Goal: Browse casually

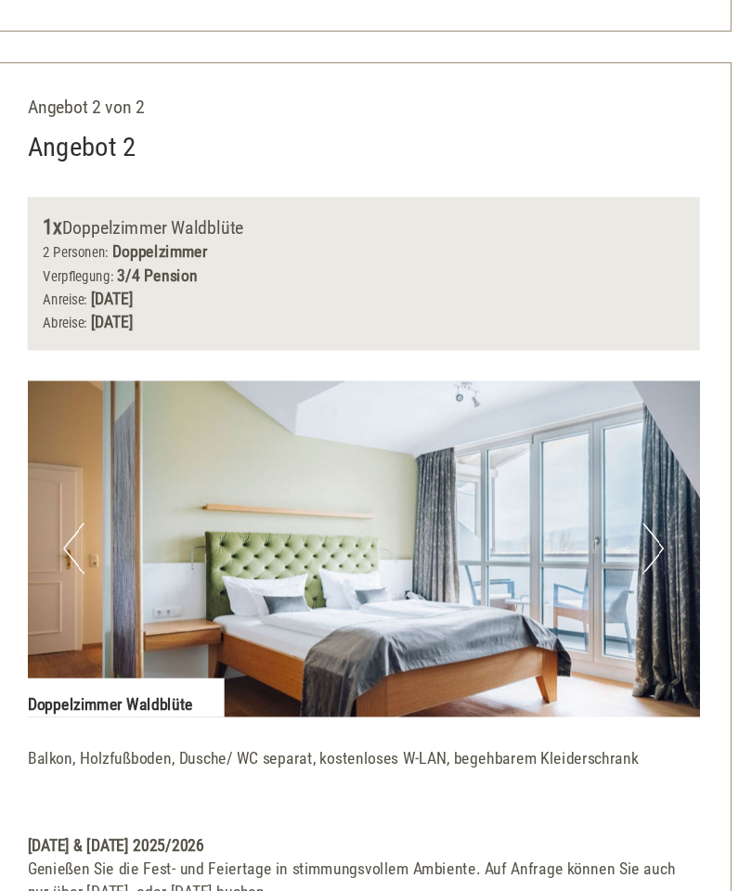
scroll to position [2277, 0]
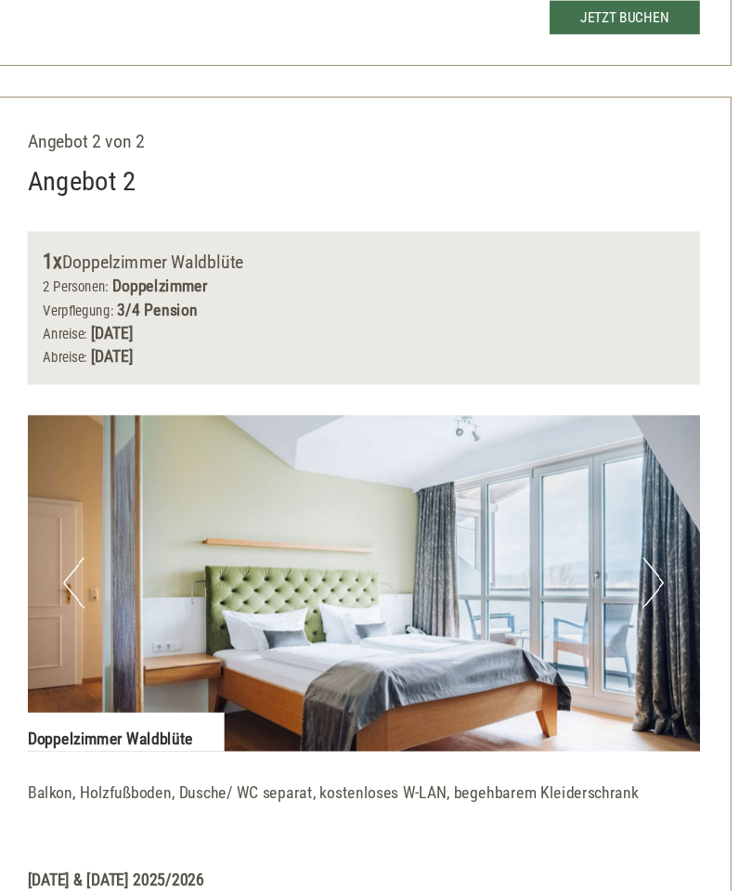
click at [630, 507] on button "Next" at bounding box center [640, 530] width 20 height 46
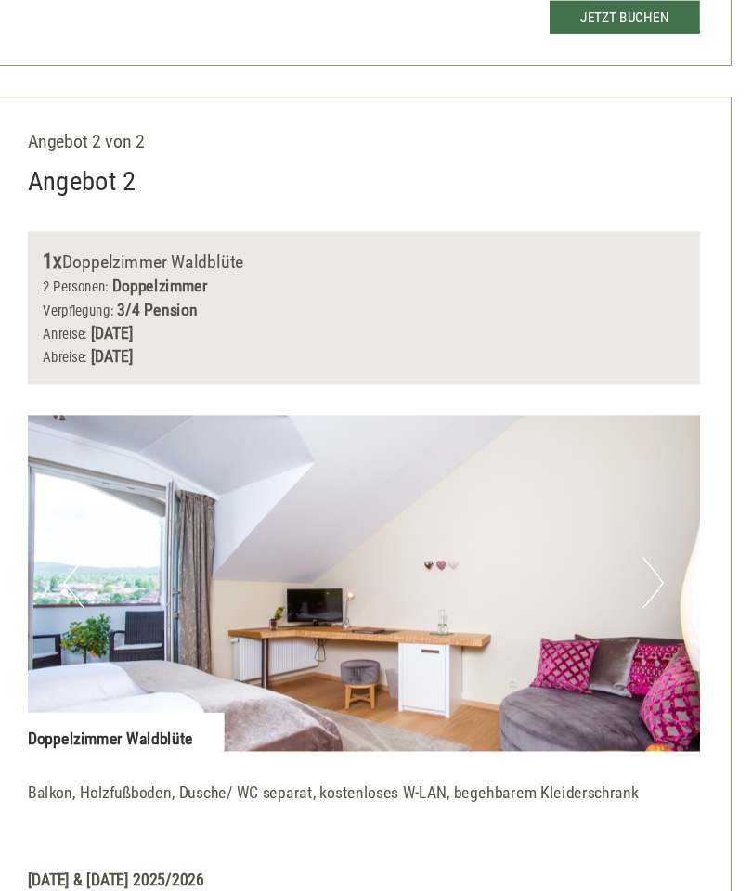
click at [630, 507] on button "Next" at bounding box center [640, 530] width 20 height 46
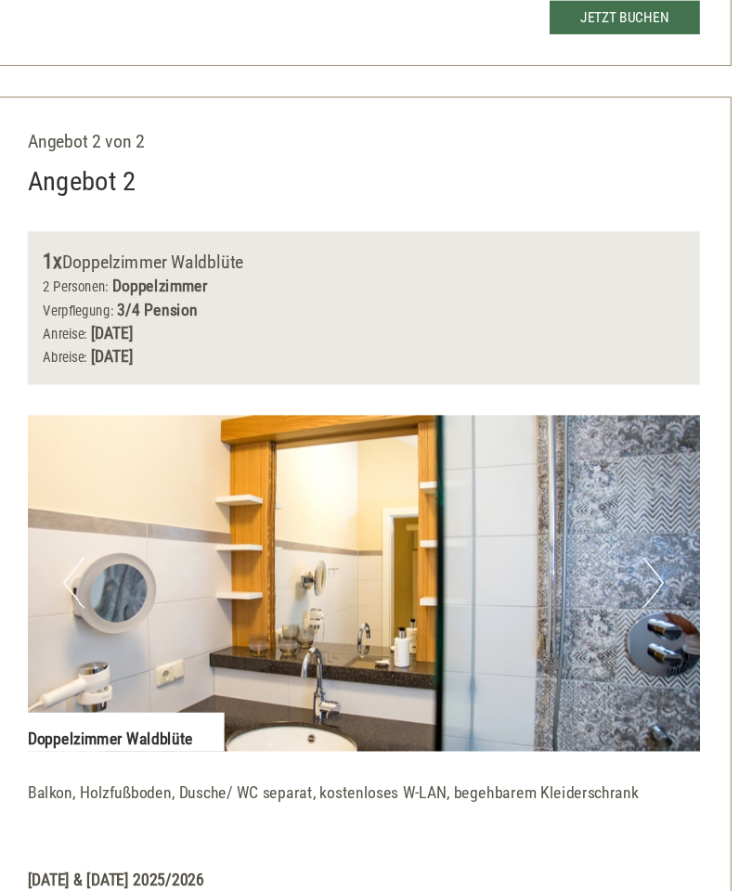
click at [630, 507] on button "Next" at bounding box center [640, 530] width 20 height 46
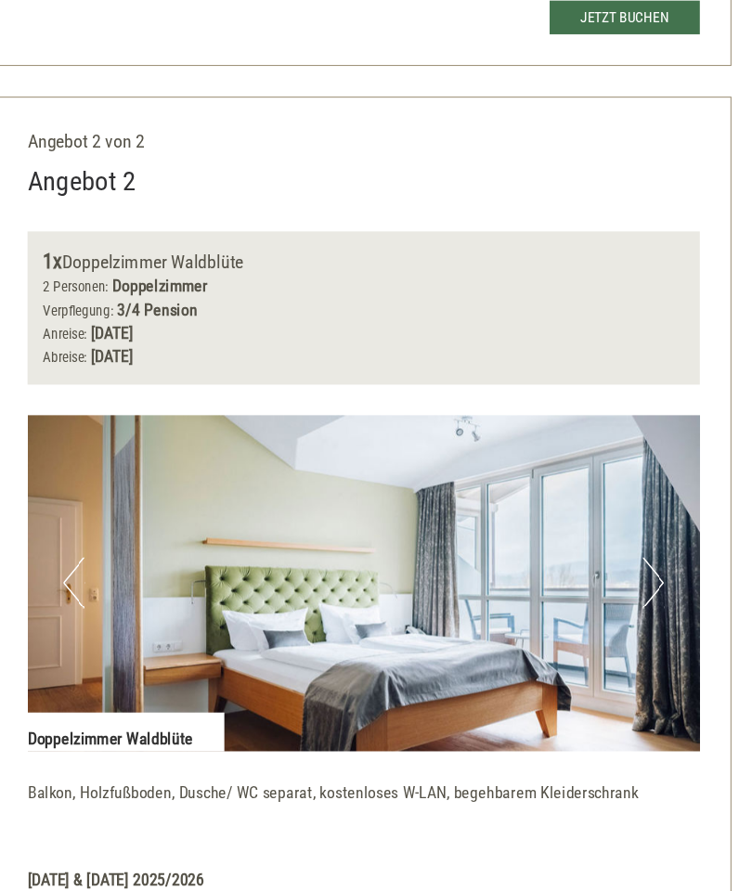
click at [604, 470] on img at bounding box center [376, 531] width 611 height 306
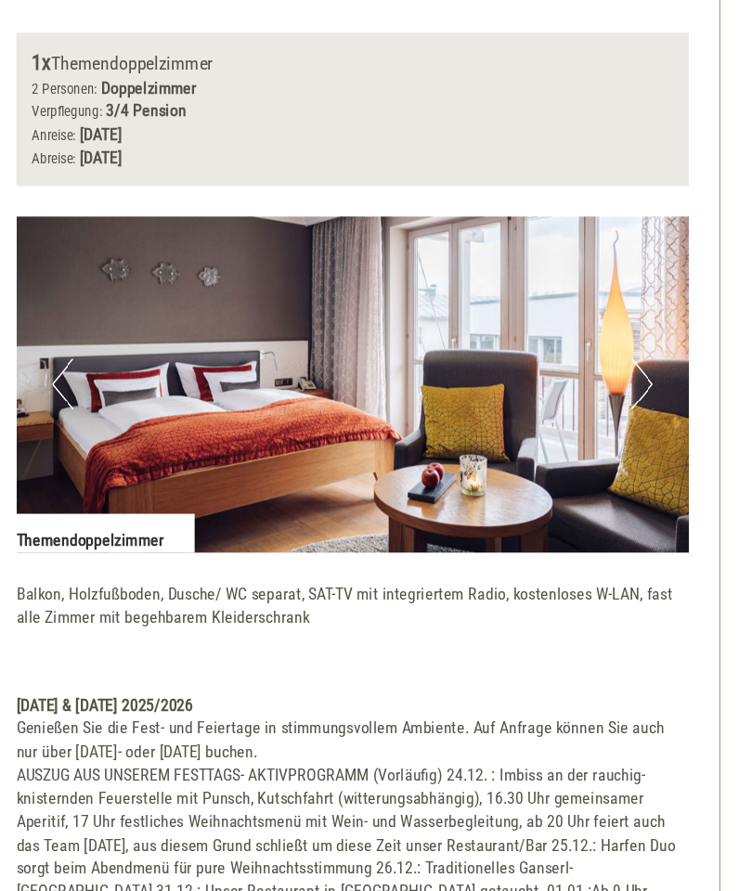
scroll to position [1053, 0]
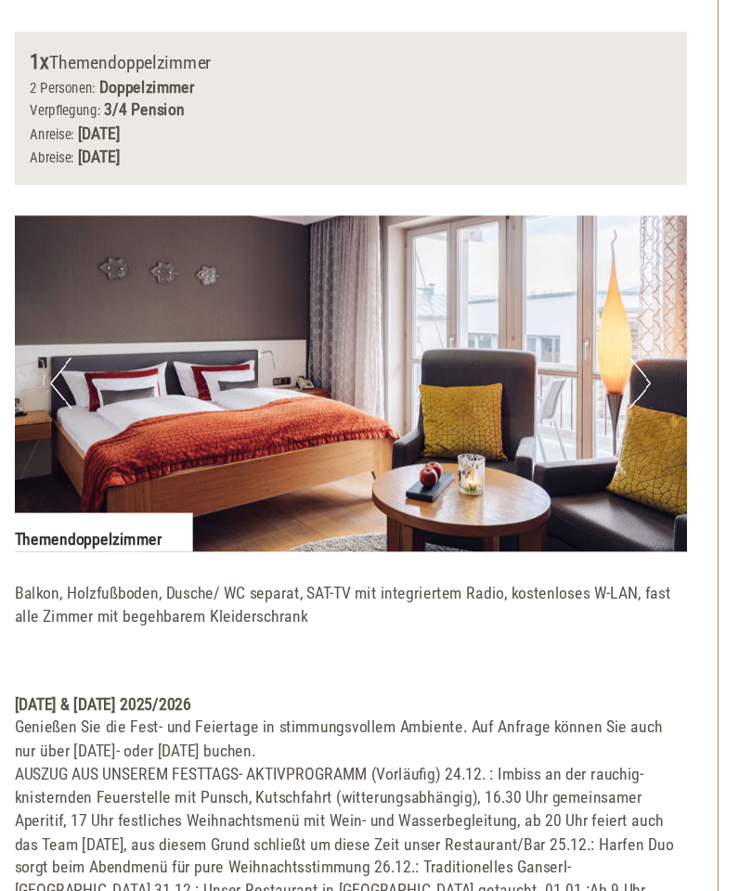
click at [630, 339] on button "Next" at bounding box center [640, 349] width 20 height 46
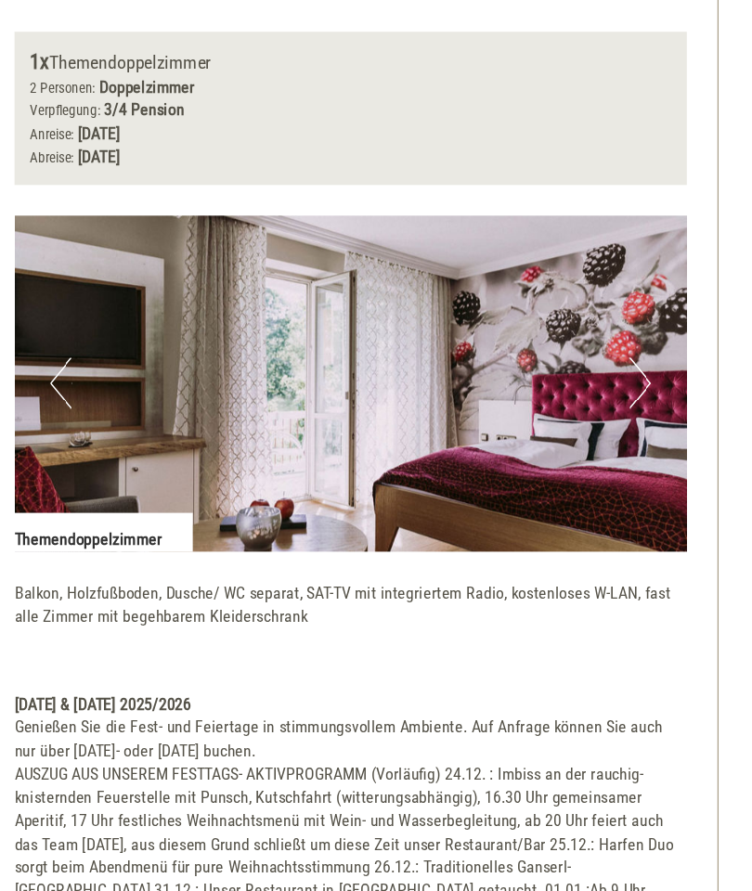
click at [630, 330] on button "Next" at bounding box center [640, 349] width 20 height 46
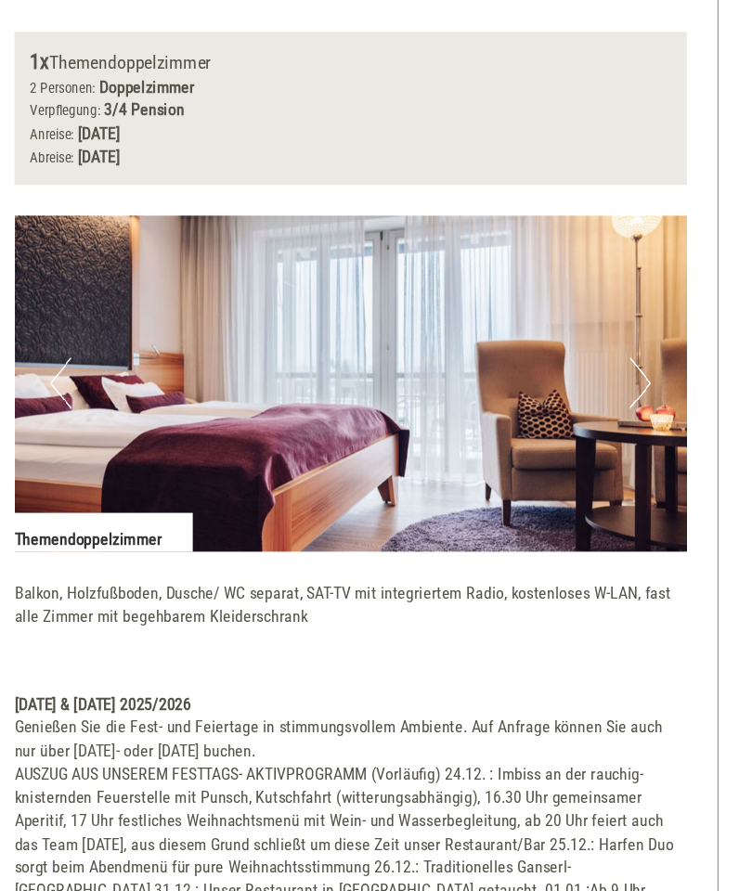
click at [630, 337] on button "Next" at bounding box center [640, 349] width 20 height 46
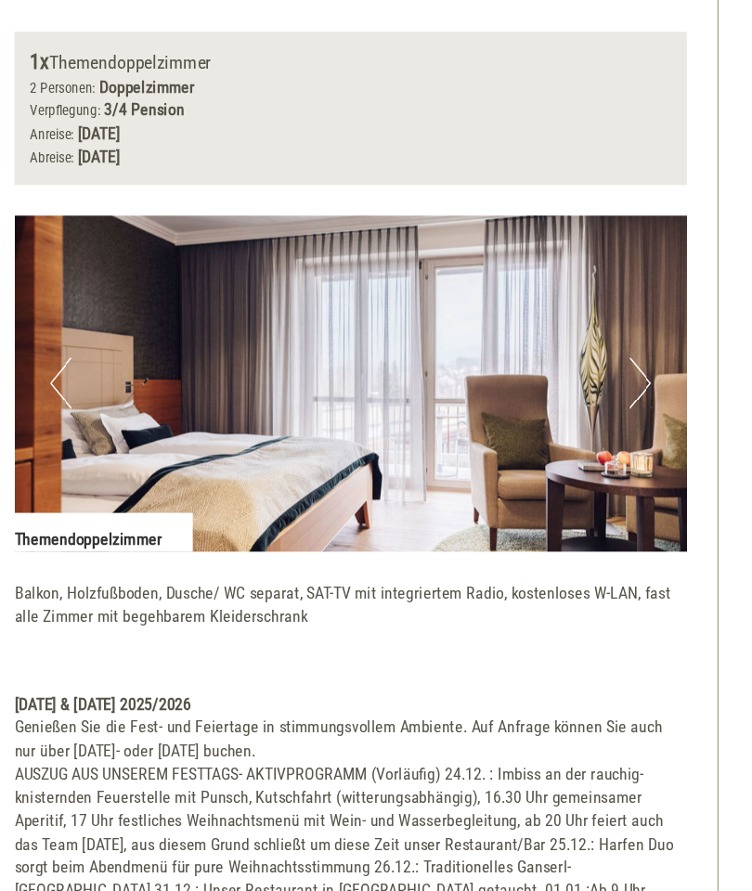
click at [630, 351] on button "Next" at bounding box center [640, 349] width 20 height 46
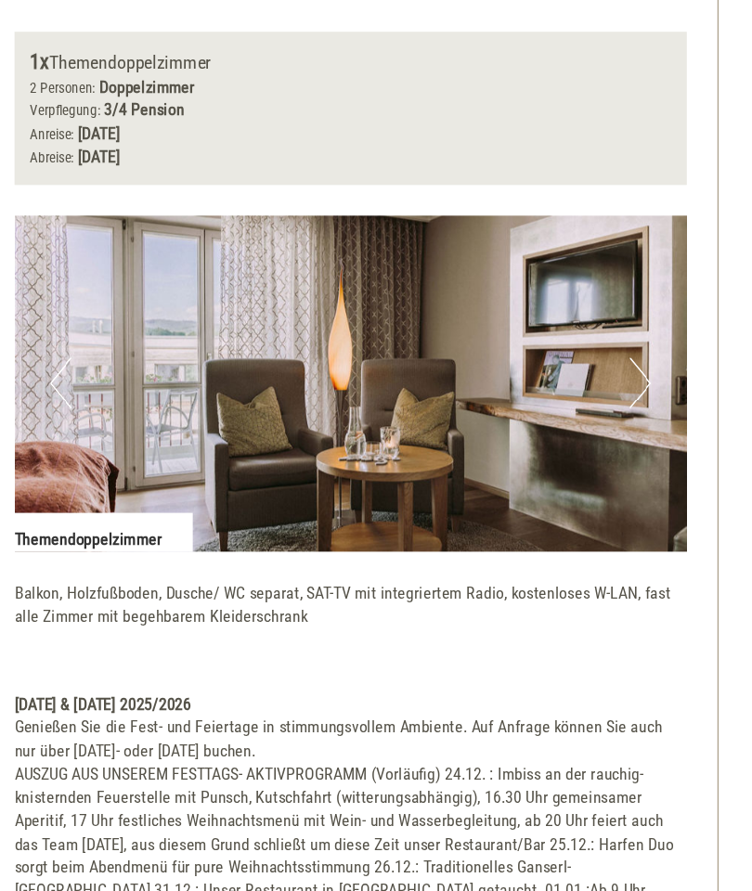
click at [594, 332] on img at bounding box center [376, 350] width 611 height 306
click at [630, 344] on button "Next" at bounding box center [640, 349] width 20 height 46
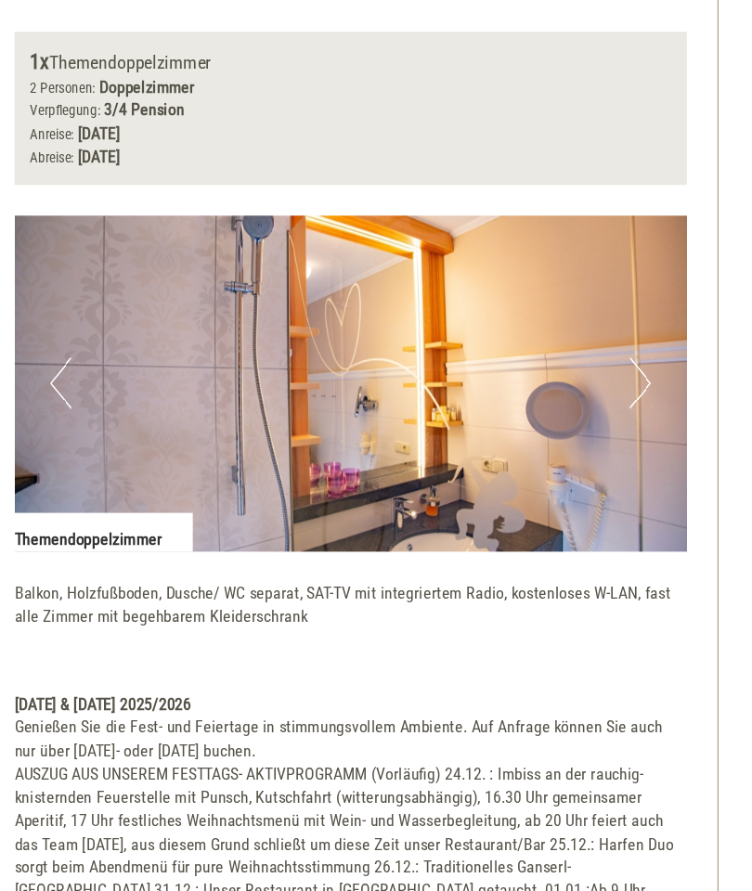
click at [630, 346] on button "Next" at bounding box center [640, 349] width 20 height 46
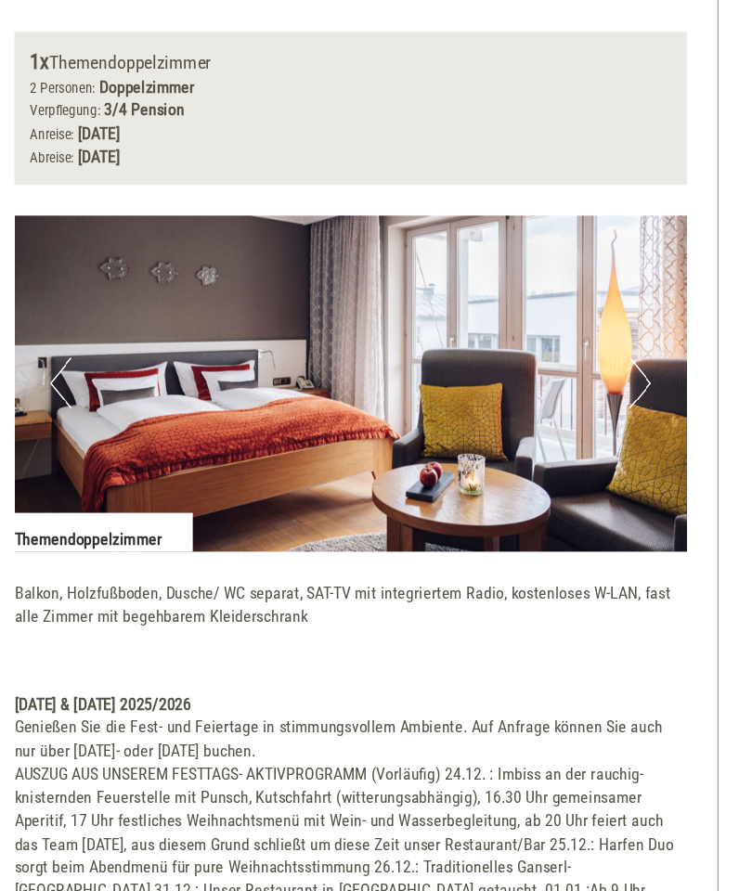
click at [630, 344] on button "Next" at bounding box center [640, 349] width 20 height 46
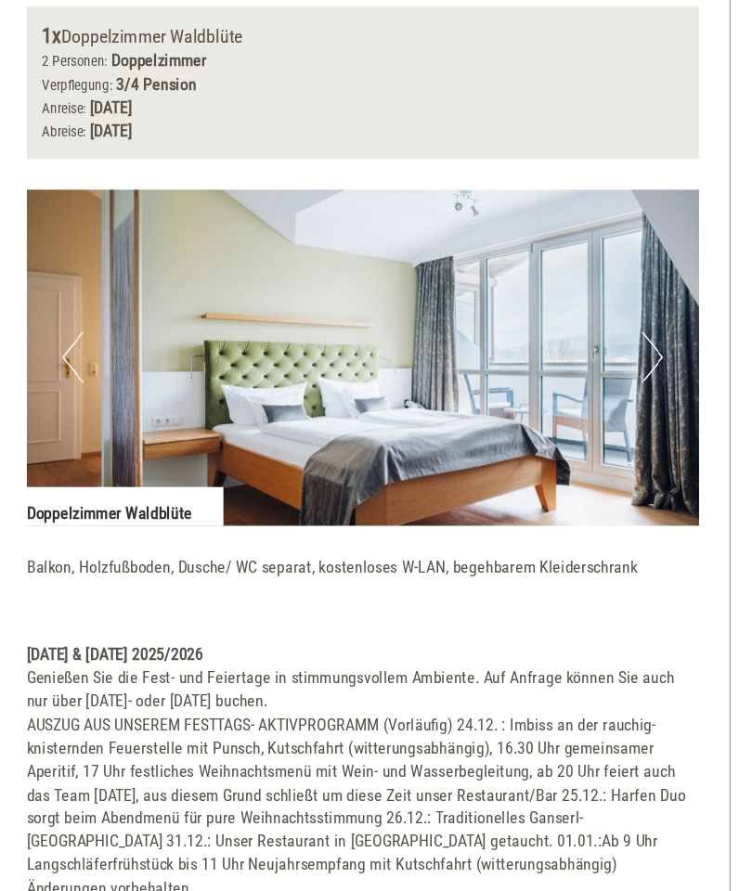
scroll to position [2468, 0]
click at [630, 316] on button "Next" at bounding box center [640, 339] width 20 height 46
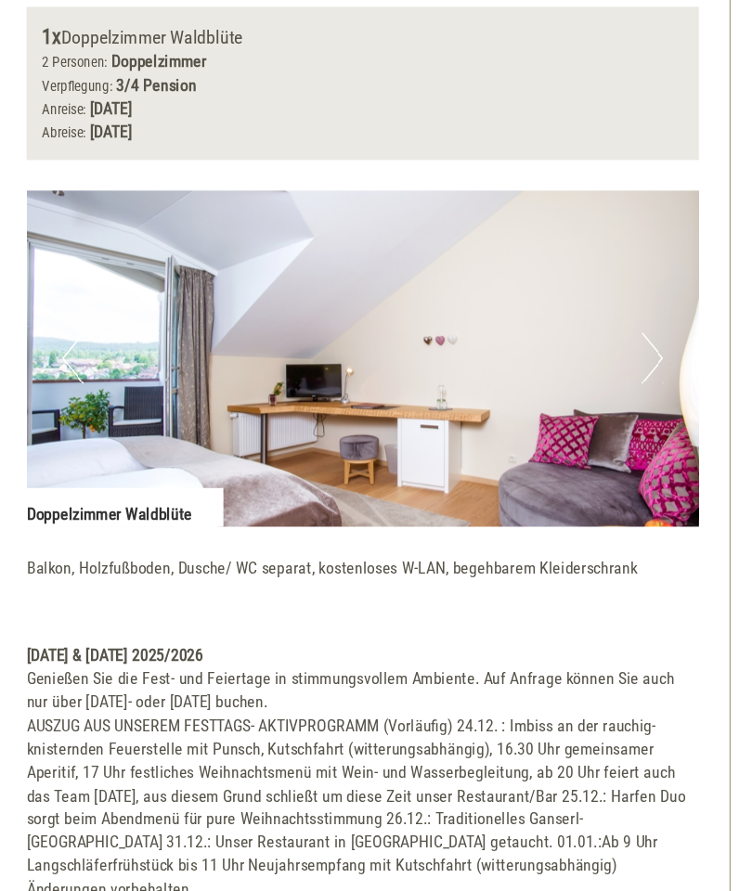
click at [630, 316] on button "Next" at bounding box center [640, 339] width 20 height 46
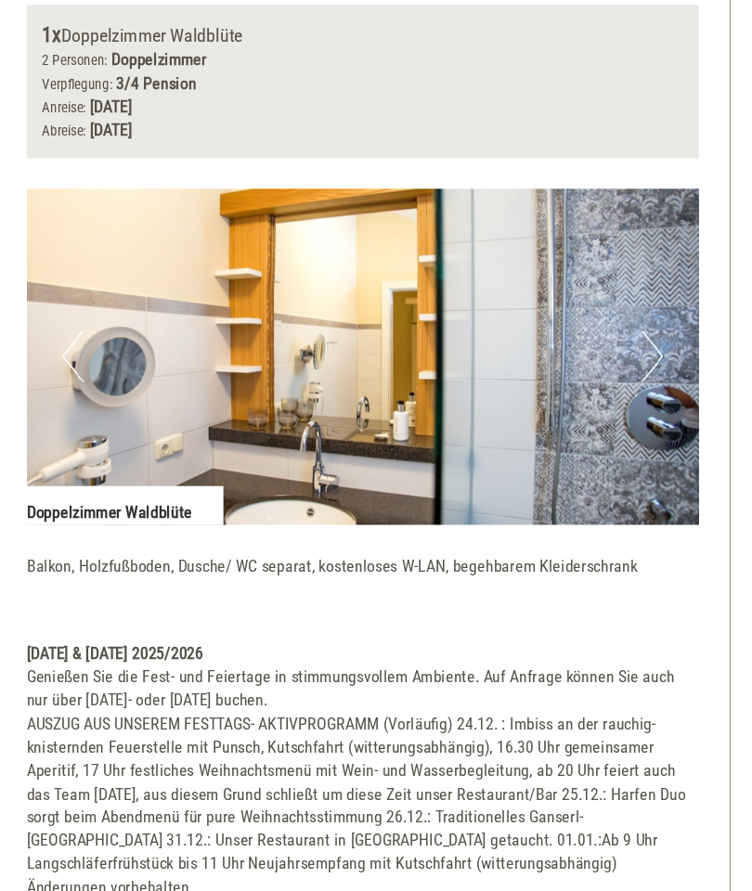
click at [630, 316] on button "Next" at bounding box center [640, 339] width 20 height 46
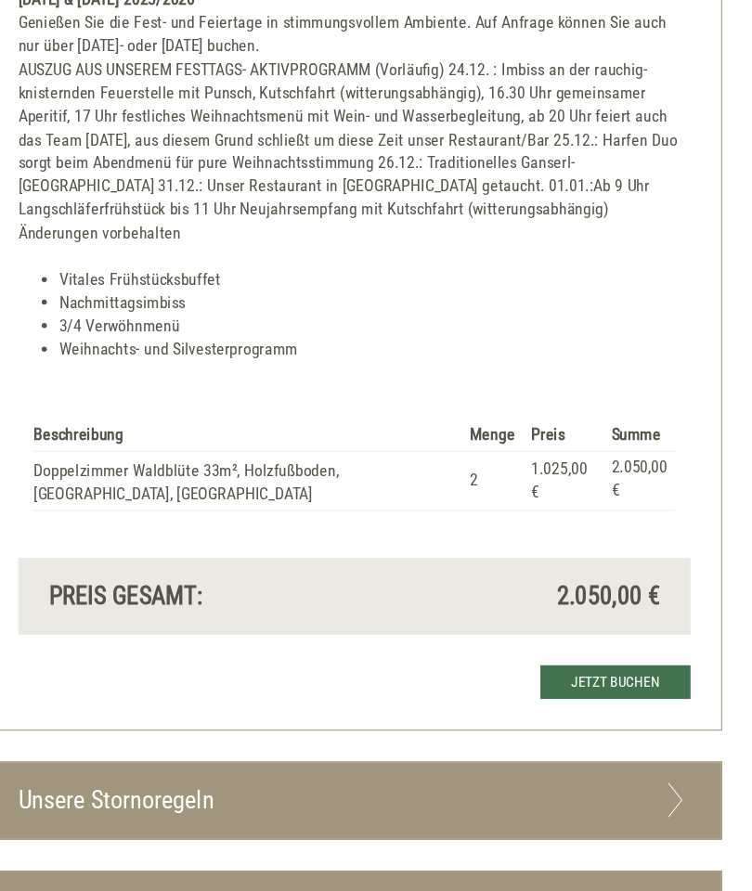
scroll to position [3066, 0]
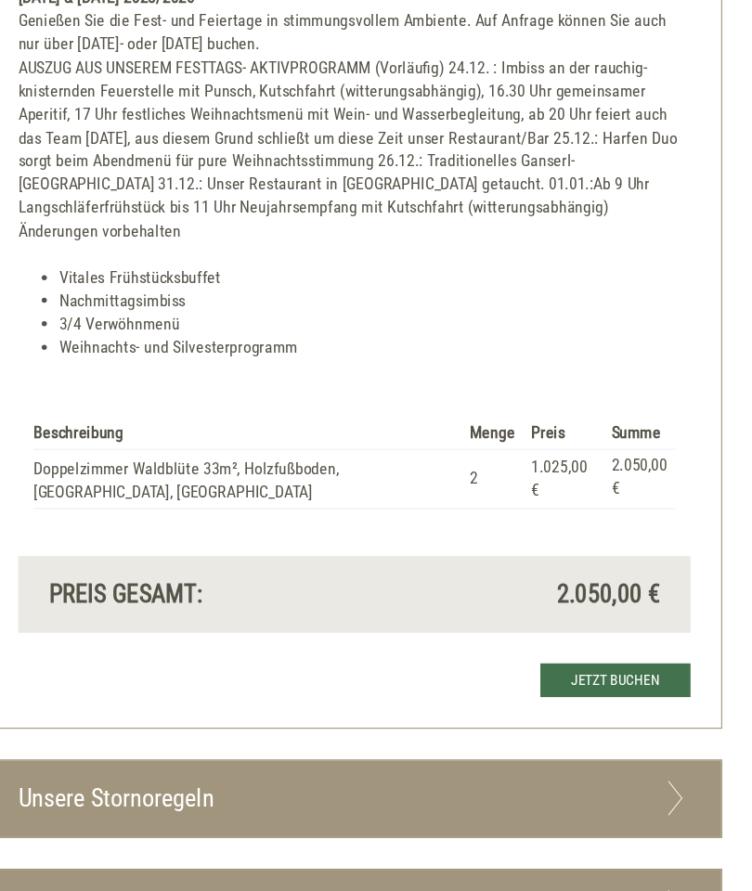
click at [655, 823] on icon at bounding box center [668, 839] width 27 height 32
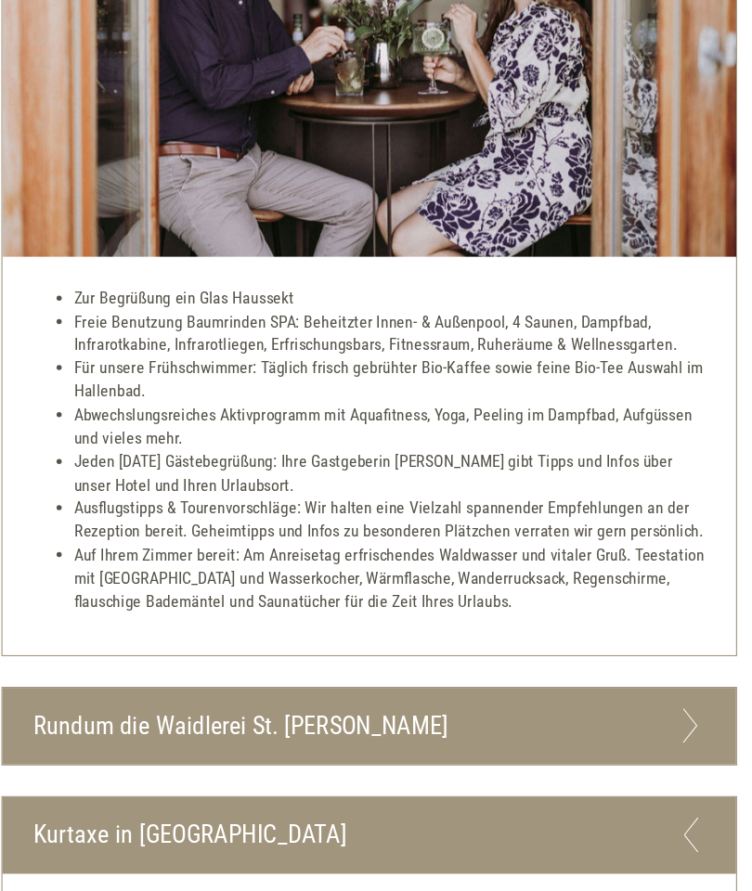
scroll to position [4027, 0]
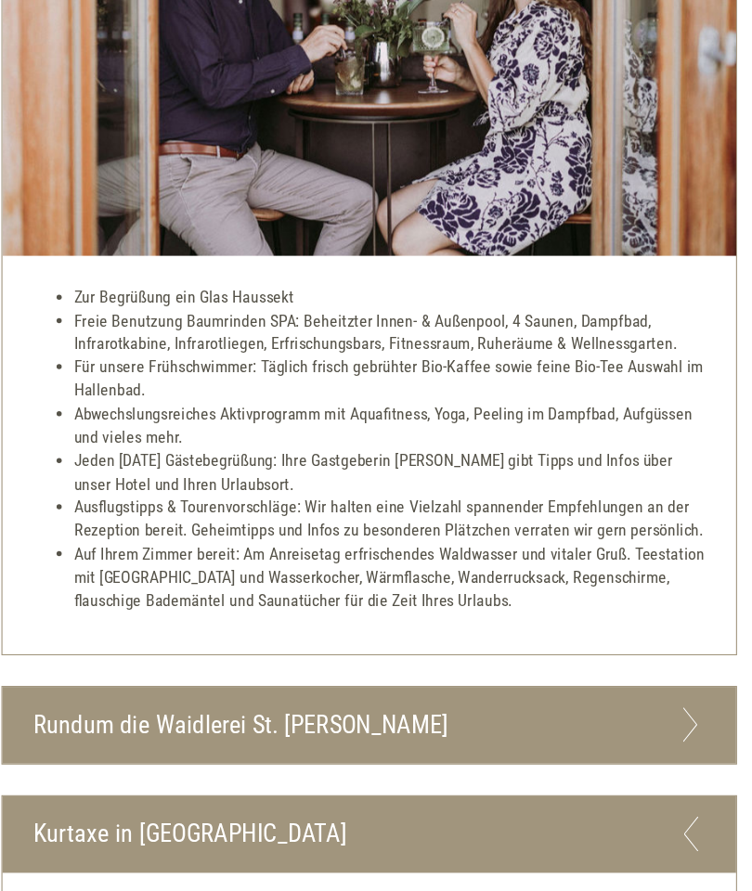
click at [655, 657] on icon at bounding box center [668, 673] width 27 height 32
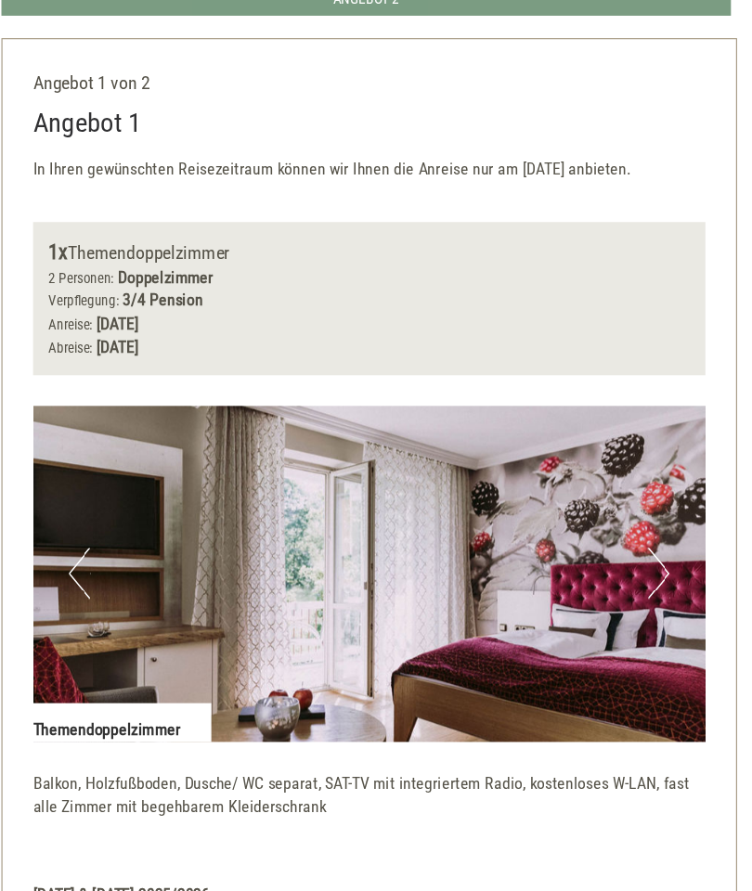
scroll to position [657, 0]
